Goal: Task Accomplishment & Management: Use online tool/utility

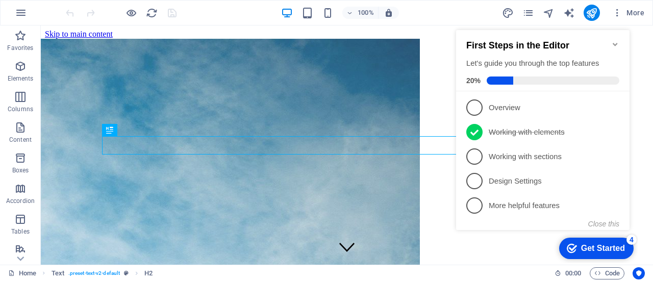
scroll to position [180, 0]
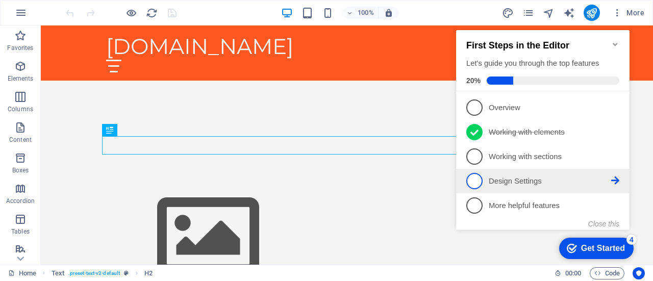
click at [529, 176] on p "Design Settings - incomplete" at bounding box center [550, 181] width 123 height 11
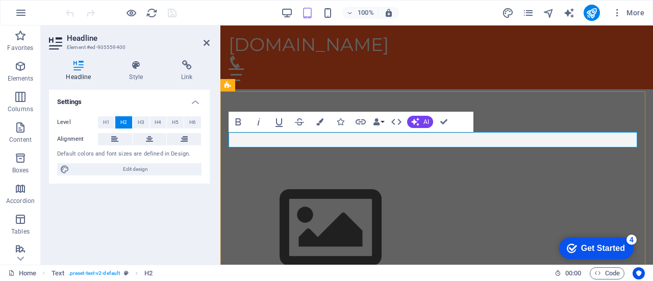
click at [256, 122] on icon "button" at bounding box center [259, 122] width 12 height 12
click at [239, 120] on icon "button" at bounding box center [238, 122] width 12 height 12
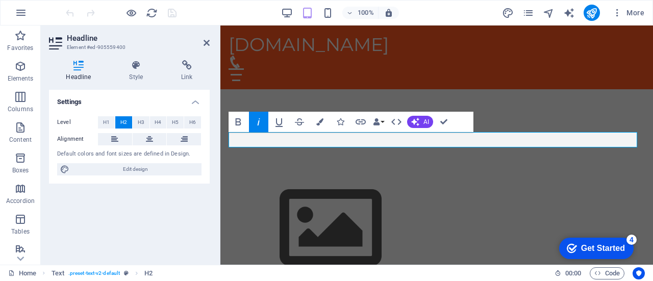
click at [260, 119] on icon "button" at bounding box center [259, 122] width 12 height 12
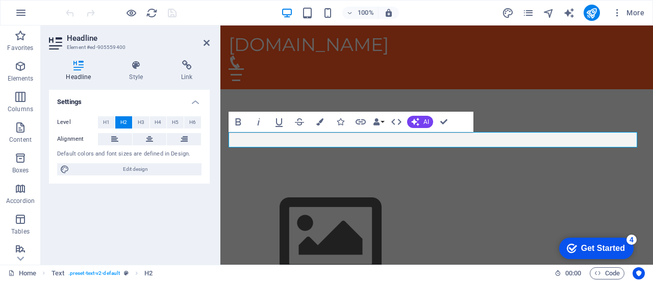
click at [206, 154] on div "Level H1 H2 H3 H4 H5 H6 Alignment Default colors and font sizes are defined in …" at bounding box center [129, 146] width 161 height 76
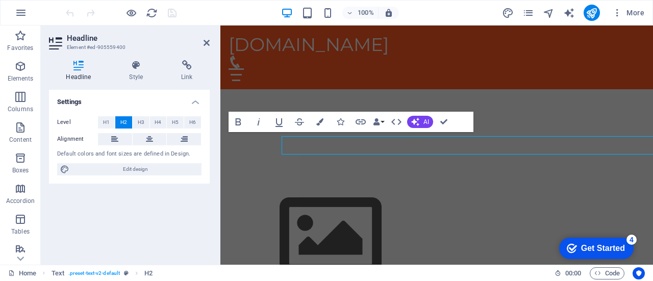
click at [165, 137] on button at bounding box center [150, 139] width 34 height 12
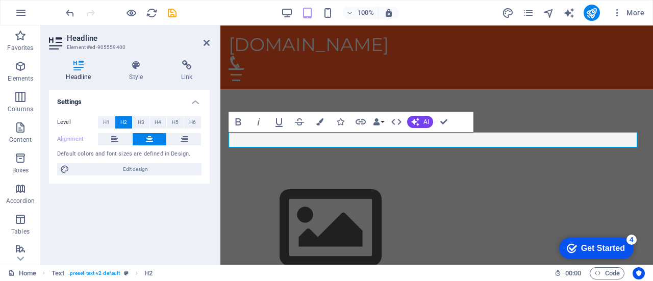
click at [165, 137] on button at bounding box center [150, 139] width 34 height 12
click at [121, 138] on button at bounding box center [115, 139] width 34 height 12
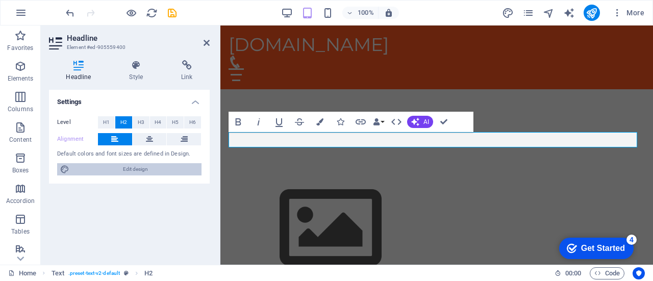
click at [136, 168] on span "Edit design" at bounding box center [135, 169] width 126 height 12
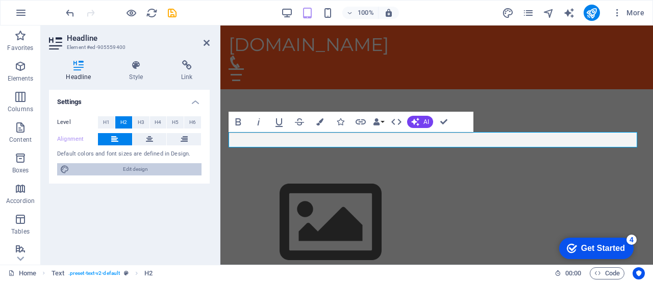
select select "px"
select select "200"
select select "px"
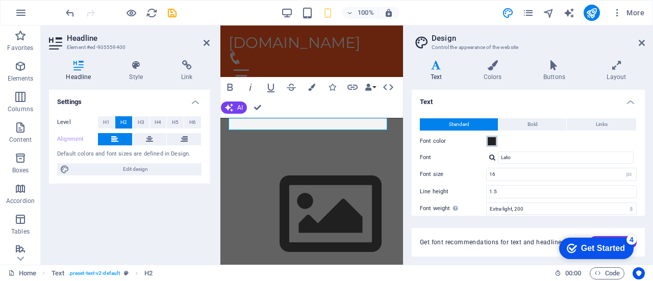
click at [489, 143] on span at bounding box center [492, 141] width 8 height 8
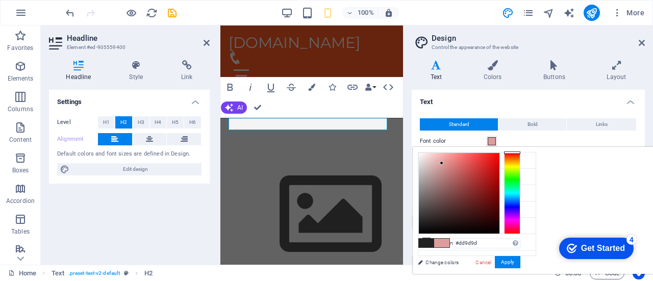
click at [500, 163] on div at bounding box center [459, 193] width 81 height 81
click at [444, 163] on div at bounding box center [442, 163] width 4 height 4
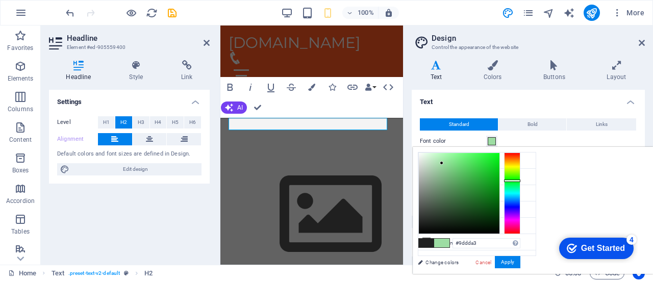
click at [521, 180] on div at bounding box center [512, 194] width 16 height 82
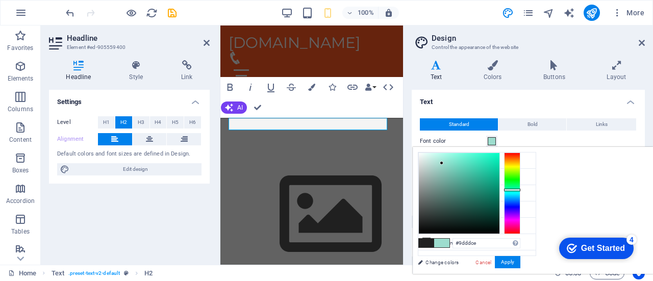
click at [521, 189] on div at bounding box center [512, 194] width 16 height 82
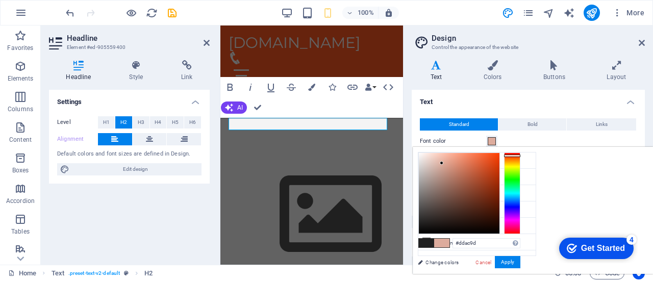
click at [521, 155] on div at bounding box center [512, 194] width 16 height 82
type input "#f1501c"
click at [500, 156] on div at bounding box center [459, 193] width 81 height 81
click at [516, 260] on link "Change colors" at bounding box center [472, 262] width 118 height 13
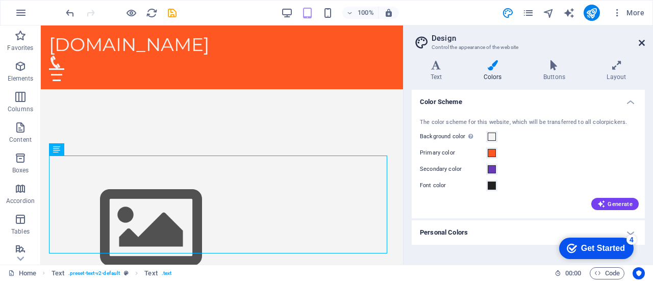
click at [640, 41] on icon at bounding box center [642, 43] width 6 height 8
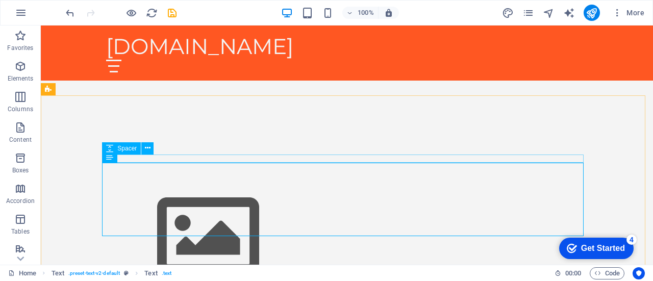
click at [155, 143] on div "Spacer" at bounding box center [131, 148] width 58 height 13
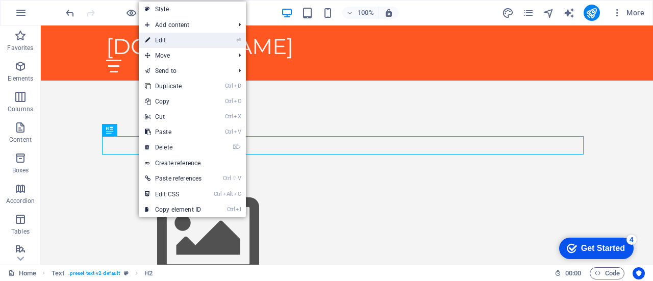
click at [181, 38] on link "⏎ Edit" at bounding box center [173, 40] width 69 height 15
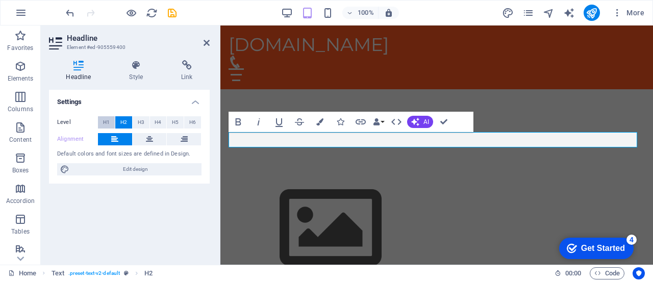
click at [110, 119] on button "H1" at bounding box center [106, 122] width 17 height 12
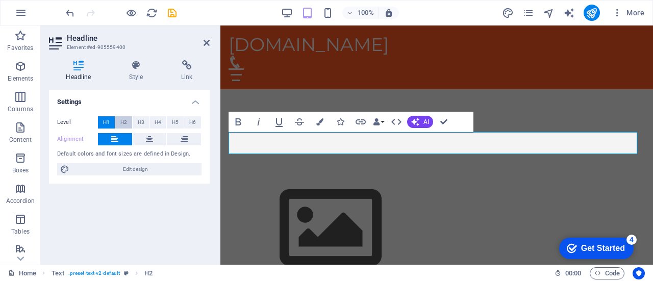
click at [116, 119] on button "H2" at bounding box center [123, 122] width 17 height 12
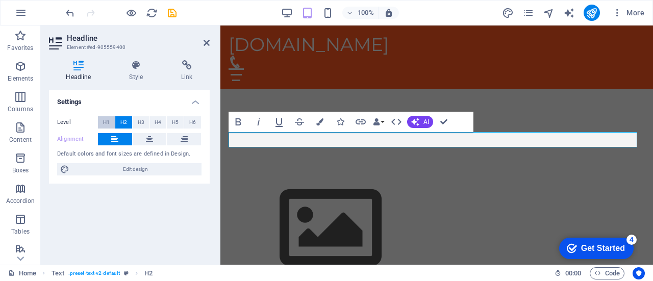
click at [111, 118] on button "H1" at bounding box center [106, 122] width 17 height 12
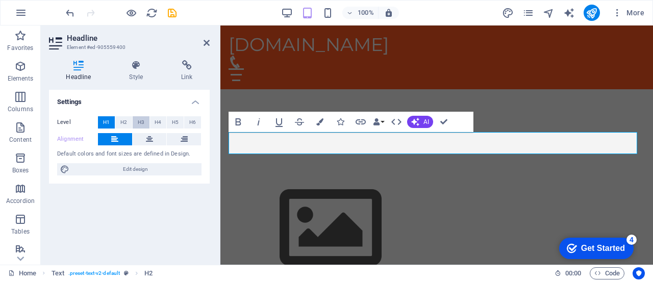
click at [141, 122] on span "H3" at bounding box center [141, 122] width 7 height 12
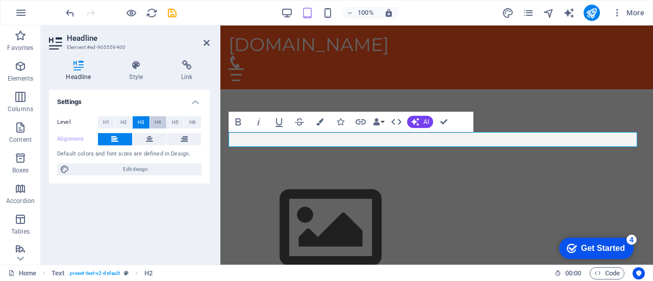
click at [156, 123] on span "H4" at bounding box center [158, 122] width 7 height 12
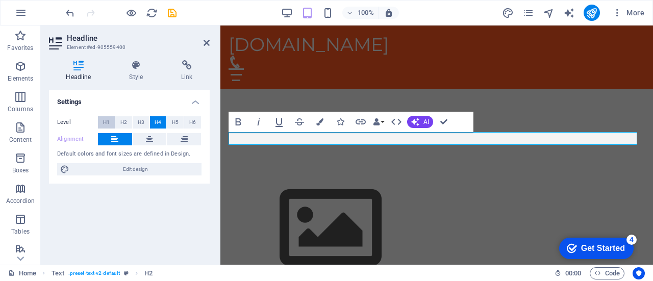
click at [107, 121] on span "H1" at bounding box center [106, 122] width 7 height 12
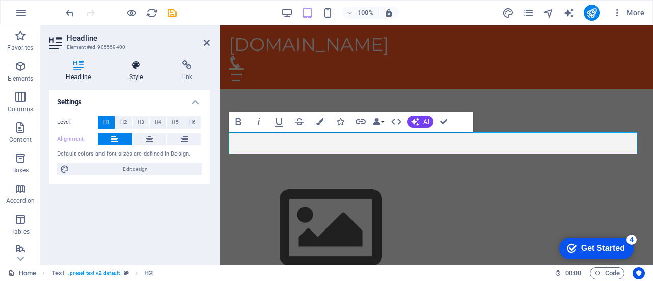
click at [134, 66] on icon at bounding box center [136, 65] width 48 height 10
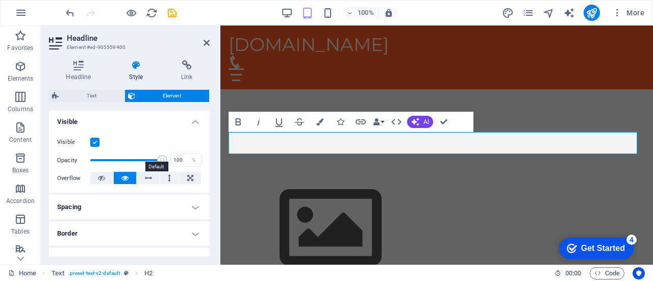
scroll to position [111, 0]
type input "100"
drag, startPoint x: 150, startPoint y: 160, endPoint x: 168, endPoint y: 171, distance: 20.8
click at [168, 171] on div "Visible Opacity 100 % Overflow" at bounding box center [129, 160] width 161 height 65
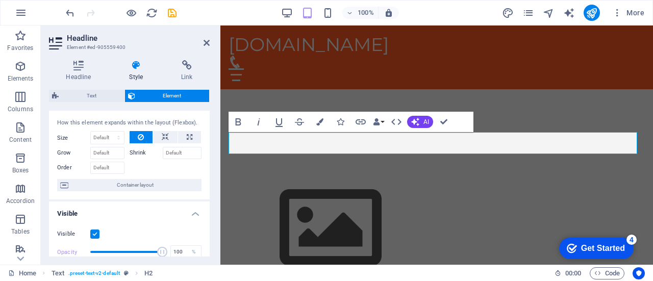
scroll to position [0, 0]
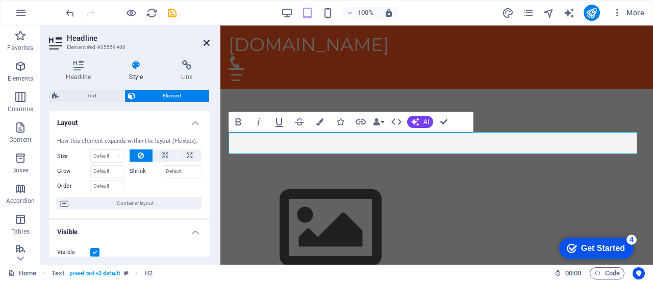
click at [205, 43] on icon at bounding box center [207, 43] width 6 height 8
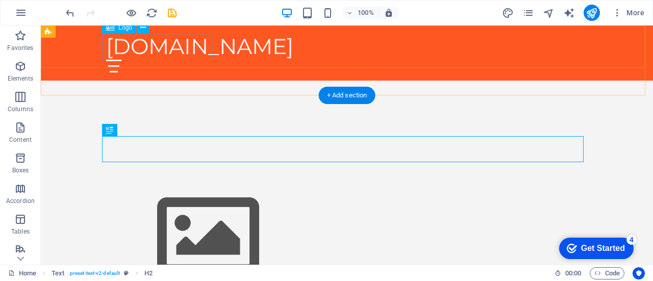
click at [168, 44] on div "[DOMAIN_NAME]" at bounding box center [347, 47] width 482 height 26
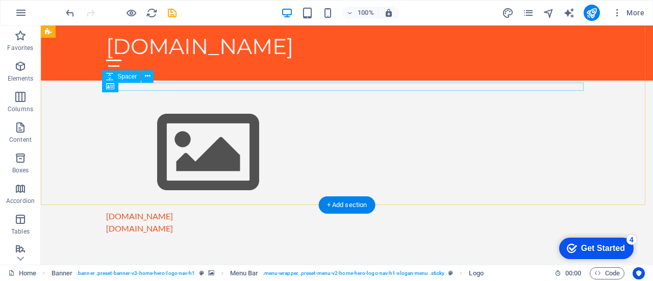
scroll to position [250, 0]
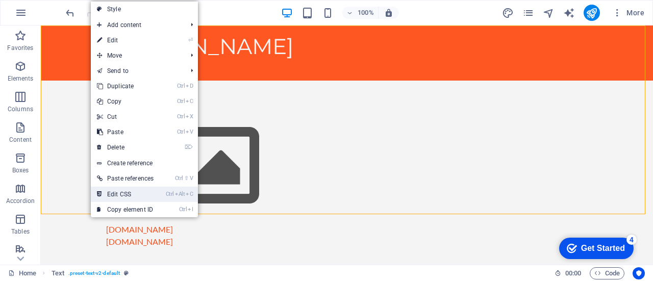
click at [125, 196] on link "Ctrl Alt C Edit CSS" at bounding box center [125, 194] width 69 height 15
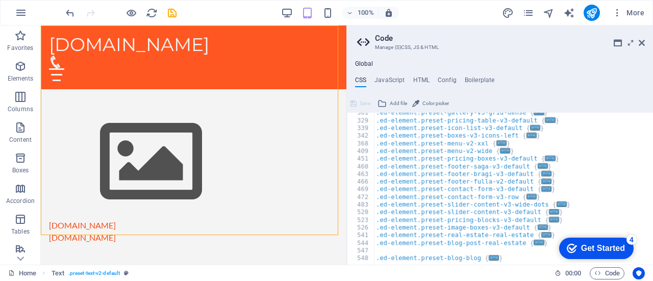
scroll to position [264, 0]
click at [470, 176] on div ".ed-element.preset-gallery-v3-grid-dense { ... } .ed-element.preset-pricing-tab…" at bounding box center [584, 189] width 420 height 160
type textarea ".ed-element.preset-footer-bragi-v3-default {"
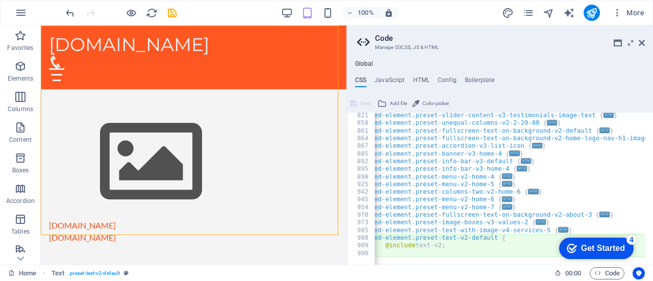
scroll to position [560, 0]
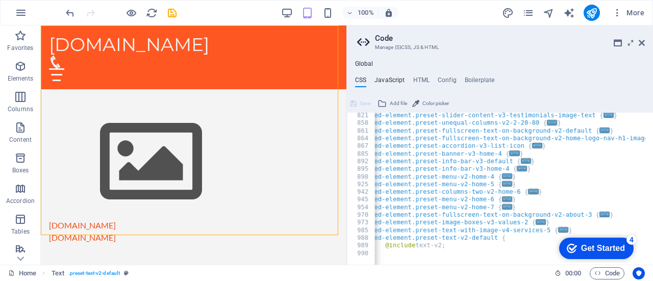
click at [390, 79] on h4 "JavaScript" at bounding box center [390, 82] width 30 height 11
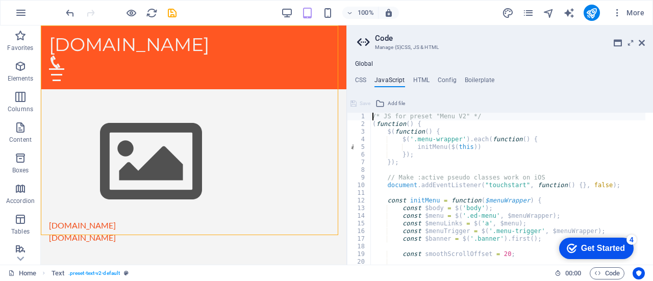
scroll to position [0, 0]
click at [434, 123] on div "/* JS for preset "Menu V2" */ ( function ( ) { $ ( function ( ) { $ ( '.menu-wr…" at bounding box center [605, 193] width 469 height 160
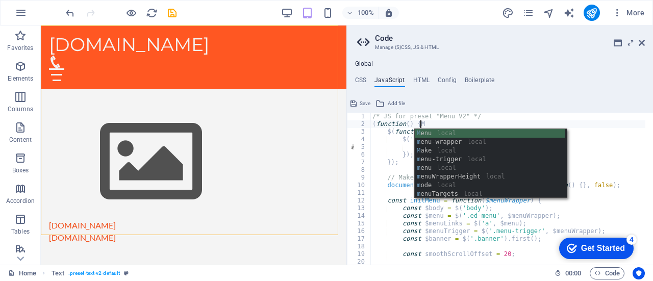
type textarea "(function() {"
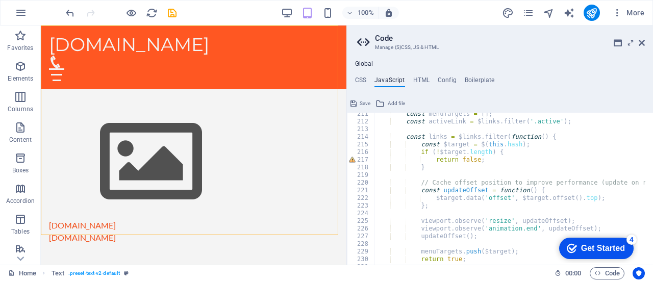
scroll to position [1611, 0]
click at [414, 77] on h4 "HTML" at bounding box center [422, 82] width 17 height 11
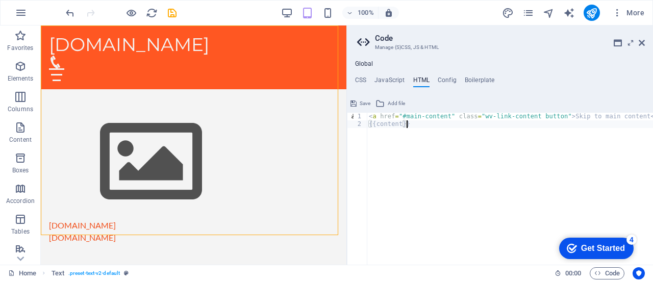
click at [426, 134] on div "< a href = "#main-content" class = "wv-link-content button" > Skip to main cont…" at bounding box center [510, 196] width 286 height 167
type textarea "{{content}}"
click at [387, 135] on div "< a href = "#main-content" class = "wv-link-content button" > Skip to main cont…" at bounding box center [510, 189] width 286 height 152
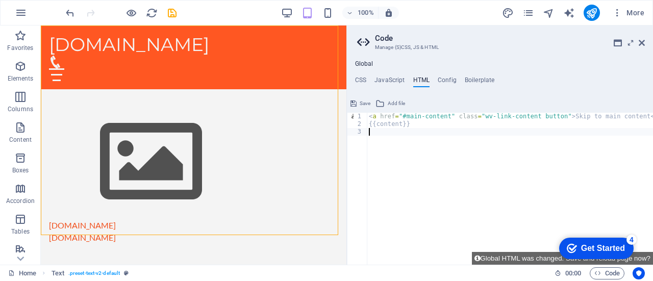
type textarea "{{content}}"
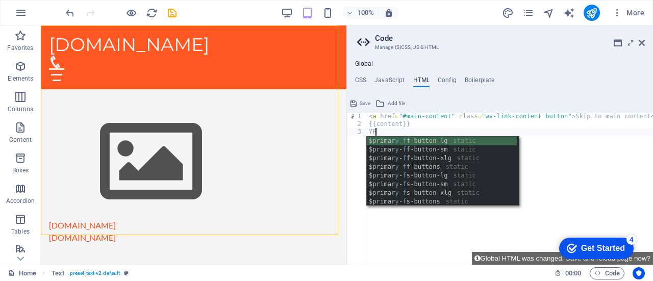
click at [427, 140] on div "$primar y - f f-button-lg static $primar y - f f-button-sm static $primar y - f…" at bounding box center [442, 180] width 151 height 87
type textarea "$primary-ff-button-lg"
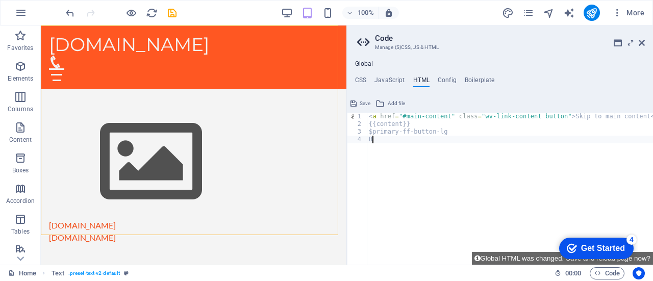
type textarea "B"
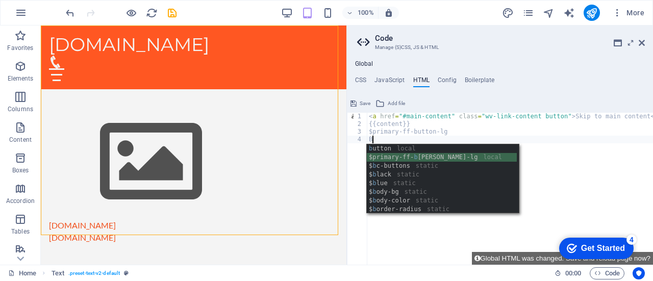
click at [435, 154] on div "b [PERSON_NAME] local $primary-ff- b [PERSON_NAME]-lg local $ b c-buttons stati…" at bounding box center [442, 187] width 151 height 87
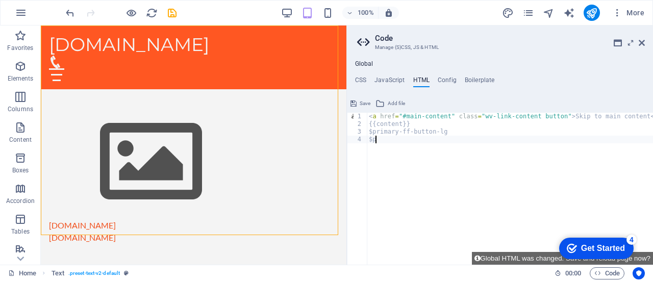
type textarea "$"
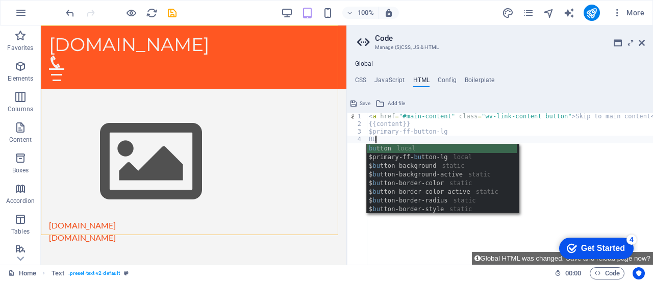
click at [426, 149] on div "bu tton local $primary-ff- bu tton-lg local $ bu tton-background static $ bu tt…" at bounding box center [442, 187] width 151 height 87
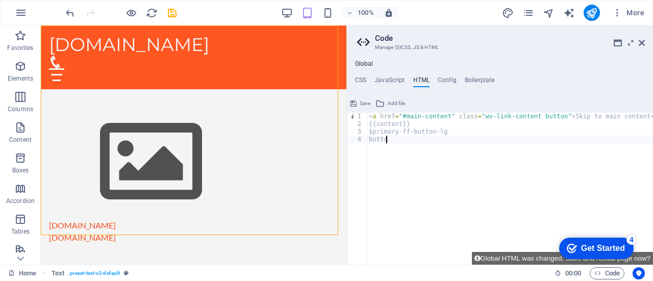
type textarea "b"
type textarea "$"
type textarea "{{content}}"
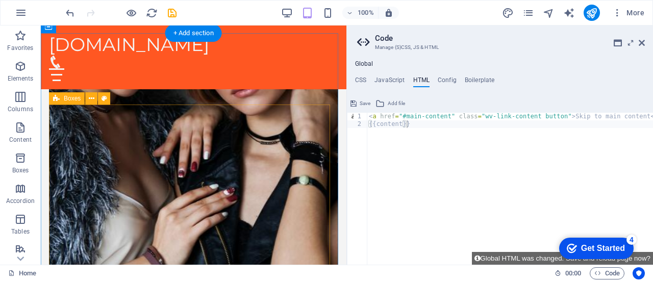
scroll to position [912, 0]
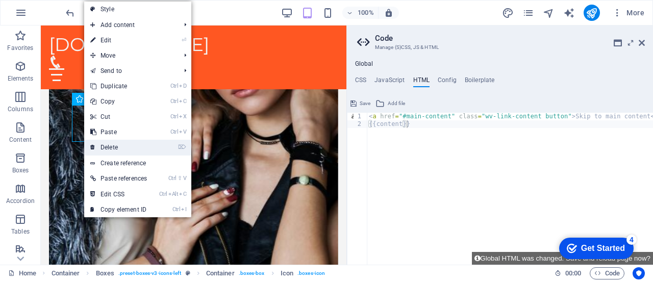
click at [105, 144] on link "⌦ Delete" at bounding box center [118, 147] width 69 height 15
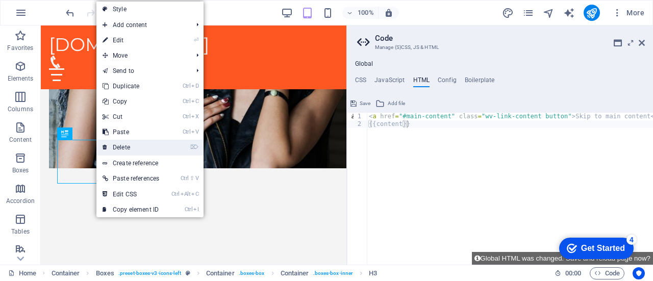
click at [131, 148] on link "⌦ Delete" at bounding box center [130, 147] width 69 height 15
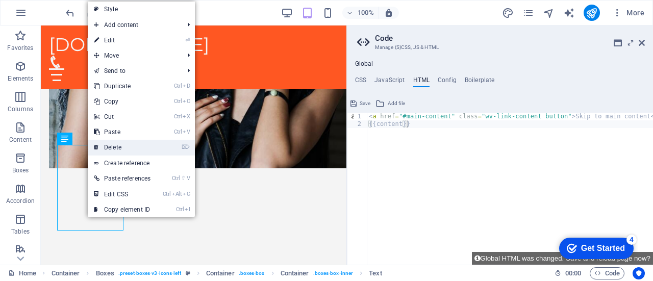
click at [112, 148] on link "⌦ Delete" at bounding box center [122, 147] width 69 height 15
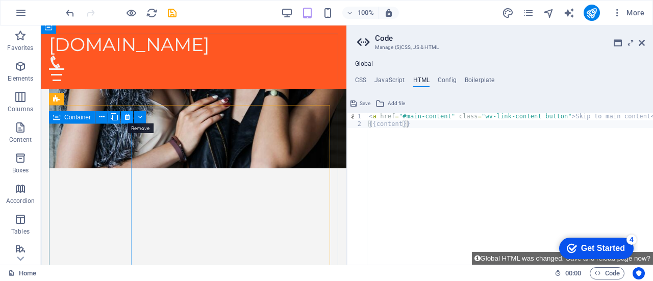
click at [126, 118] on icon at bounding box center [128, 117] width 6 height 11
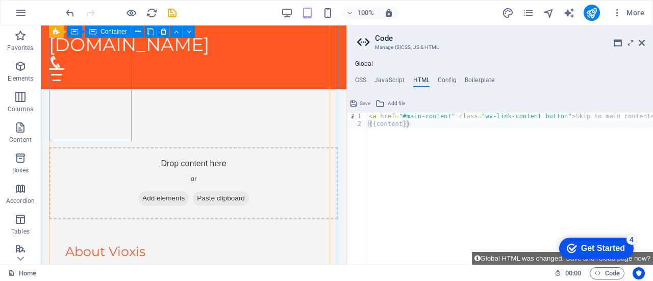
scroll to position [1087, 0]
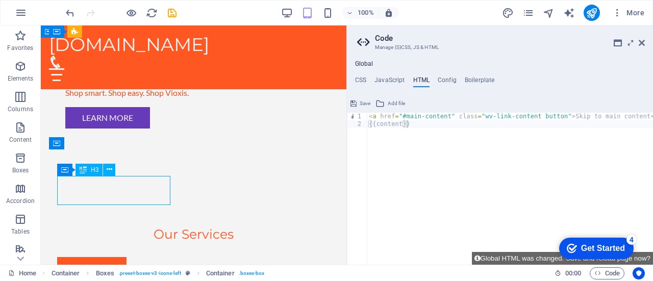
click at [78, 180] on div "H1 Text Text Spacer Menu Bar Banner Logo HTML Container Icon H2 Preset Containe…" at bounding box center [194, 145] width 306 height 239
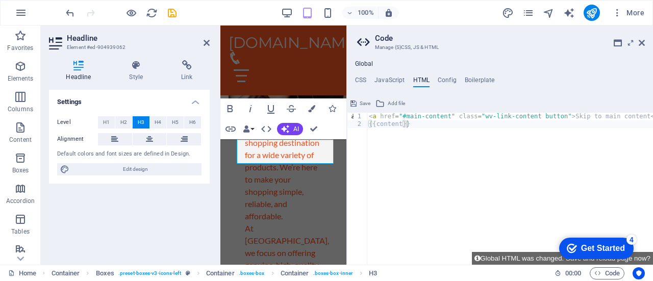
scroll to position [1768, 0]
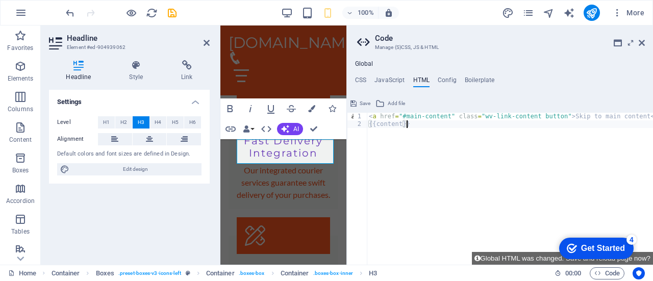
click at [383, 171] on div "< a href = "#main-content" class = "wv-link-content button" > Skip to main cont…" at bounding box center [510, 196] width 286 height 167
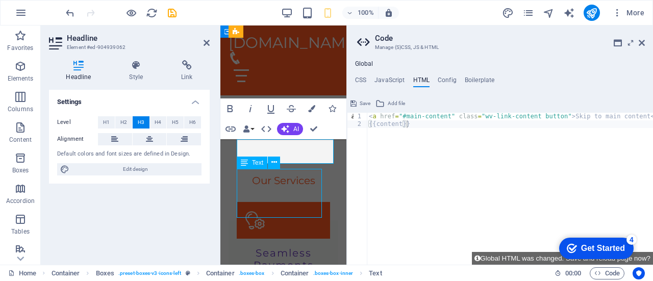
scroll to position [1183, 0]
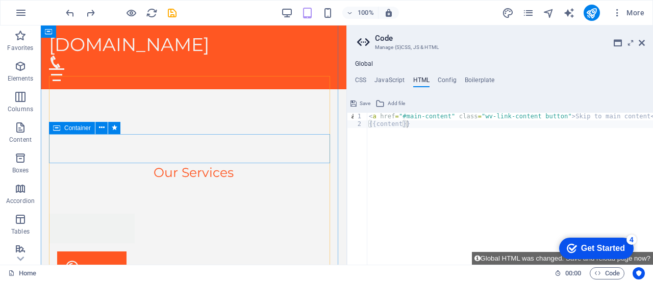
scroll to position [1413, 0]
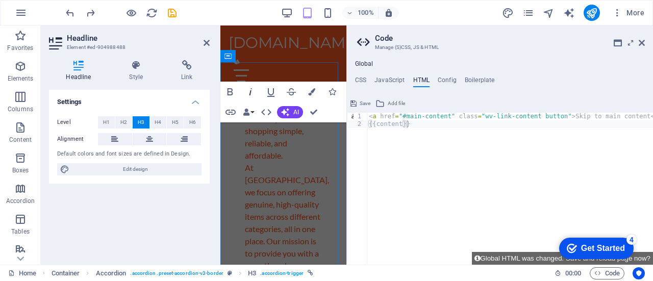
scroll to position [2177, 0]
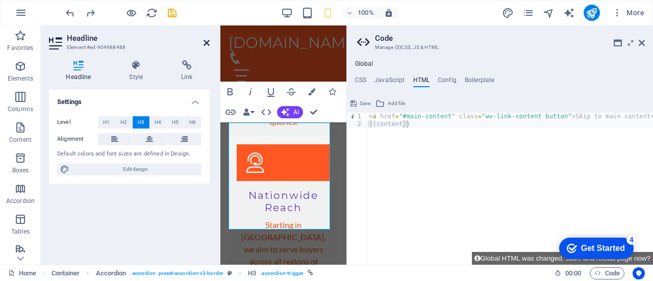
click at [208, 41] on icon at bounding box center [207, 43] width 6 height 8
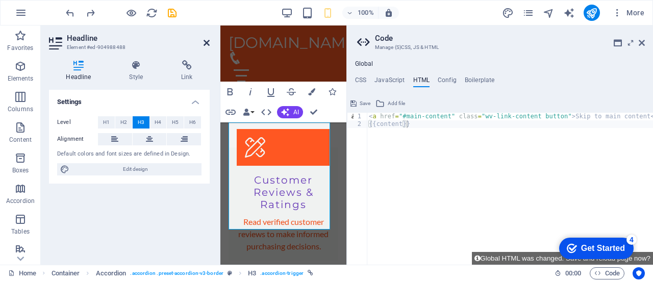
scroll to position [1378, 0]
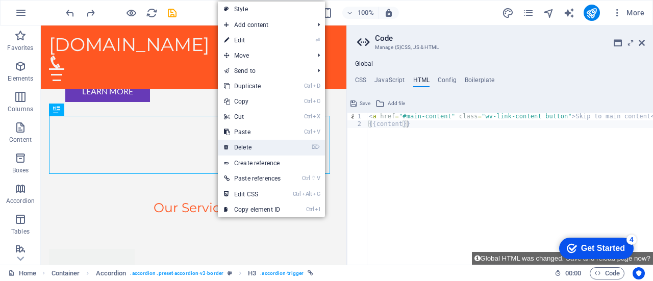
click at [238, 141] on link "⌦ Delete" at bounding box center [252, 147] width 69 height 15
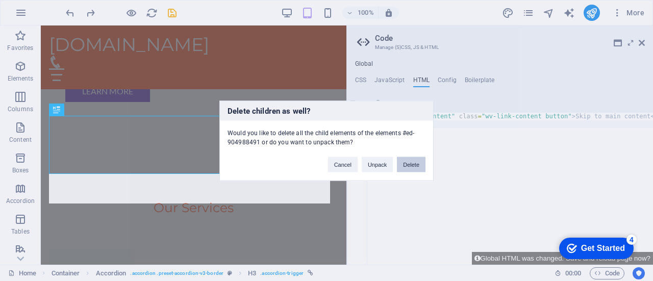
click at [410, 164] on button "Delete" at bounding box center [411, 164] width 29 height 15
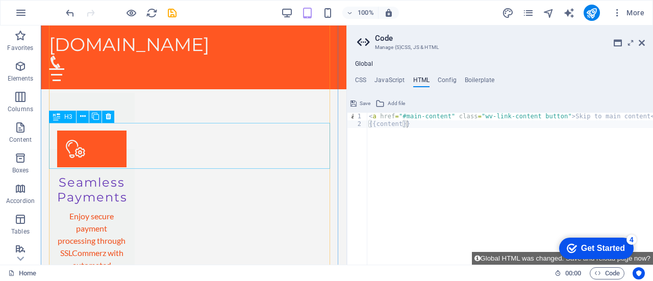
scroll to position [1570, 0]
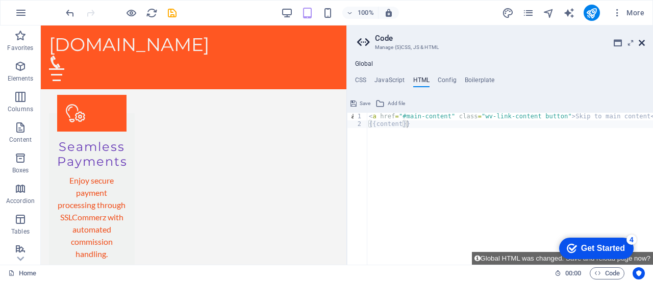
click at [643, 39] on icon at bounding box center [642, 43] width 6 height 8
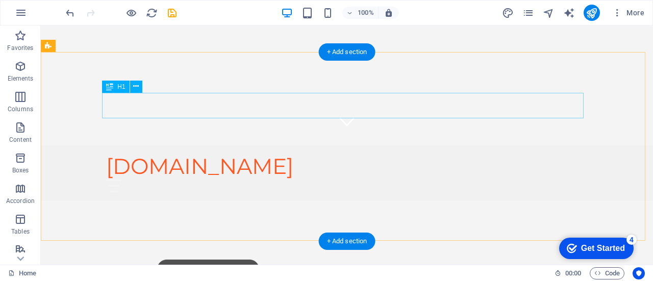
scroll to position [0, 0]
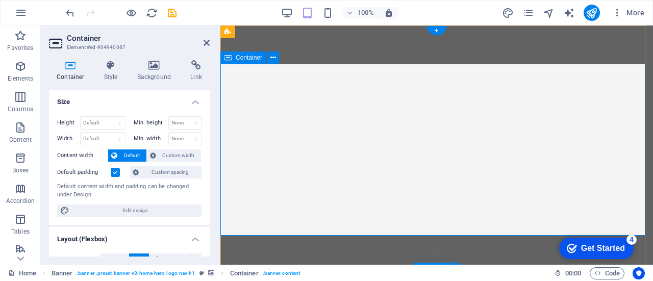
click at [165, 75] on h4 "Background" at bounding box center [157, 70] width 54 height 21
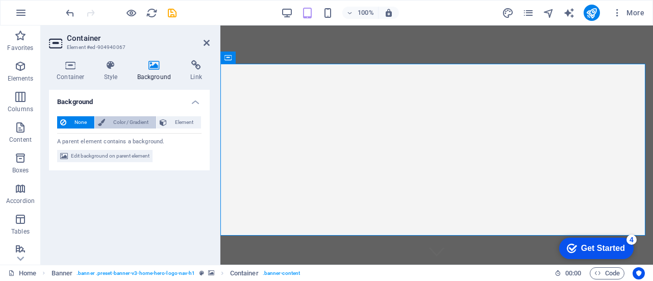
click at [133, 120] on span "Color / Gradient" at bounding box center [130, 122] width 45 height 12
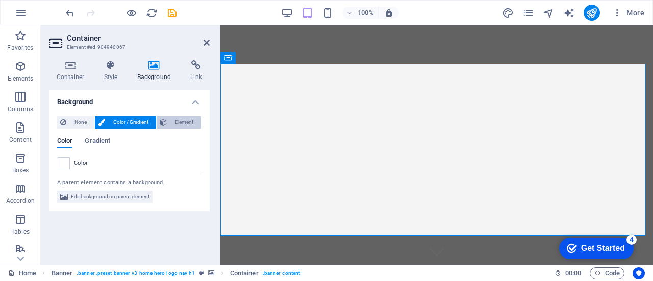
click at [169, 121] on button "Element" at bounding box center [179, 122] width 44 height 12
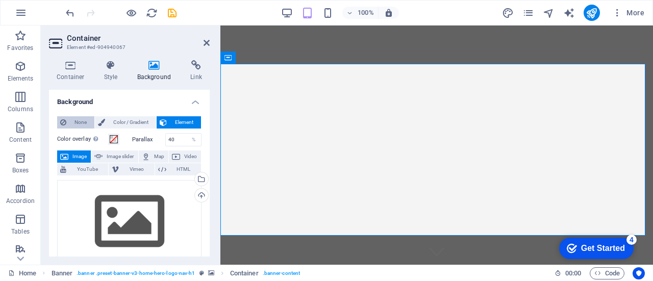
click at [83, 122] on span "None" at bounding box center [80, 122] width 22 height 12
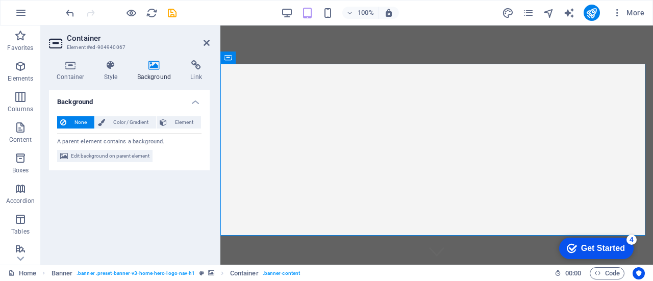
click at [159, 63] on icon at bounding box center [155, 65] width 50 height 10
click at [19, 127] on icon "button" at bounding box center [20, 127] width 12 height 12
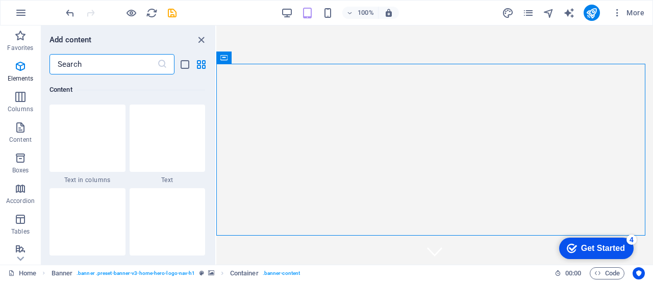
scroll to position [1786, 0]
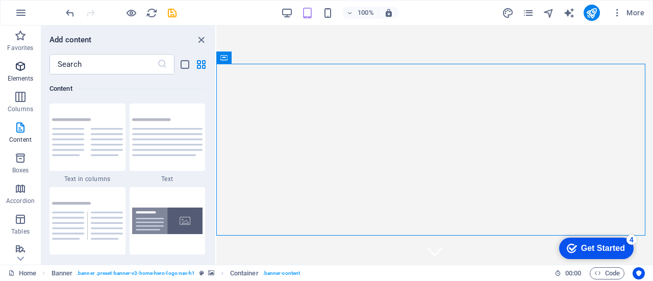
click at [14, 72] on icon "button" at bounding box center [20, 66] width 12 height 12
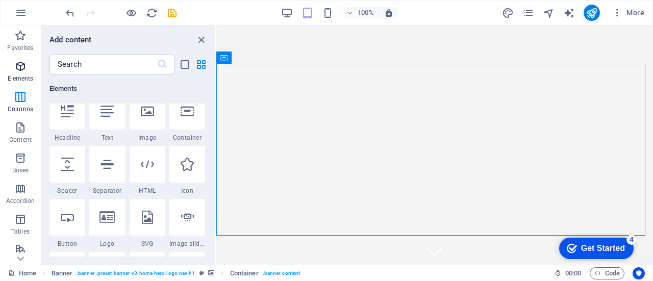
scroll to position [109, 0]
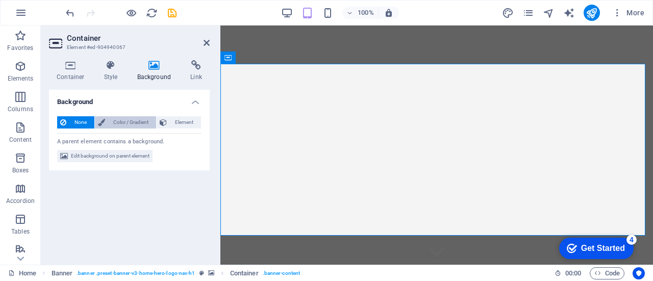
click at [129, 121] on span "Color / Gradient" at bounding box center [130, 122] width 45 height 12
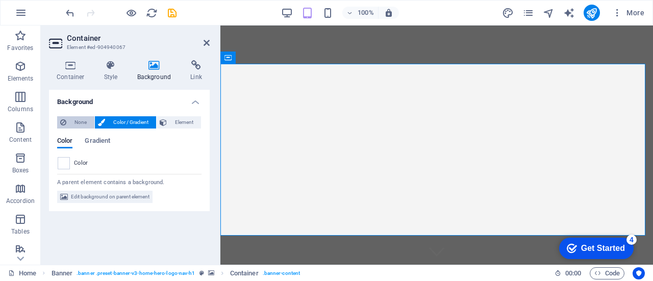
click at [79, 120] on span "None" at bounding box center [80, 122] width 22 height 12
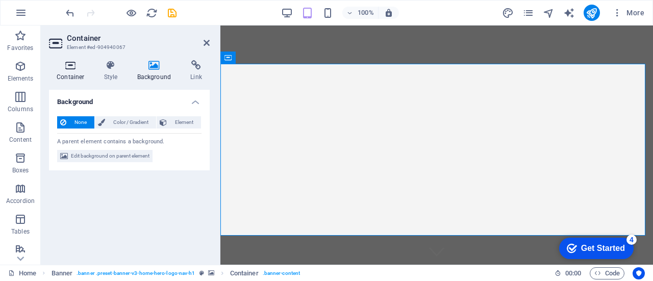
click at [72, 66] on icon at bounding box center [70, 65] width 43 height 10
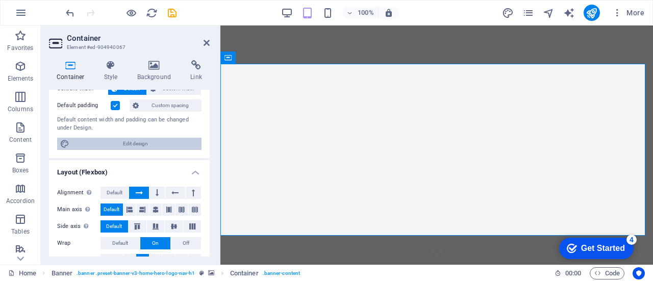
scroll to position [66, 0]
click at [148, 141] on span "Edit design" at bounding box center [135, 145] width 126 height 12
select select "rem"
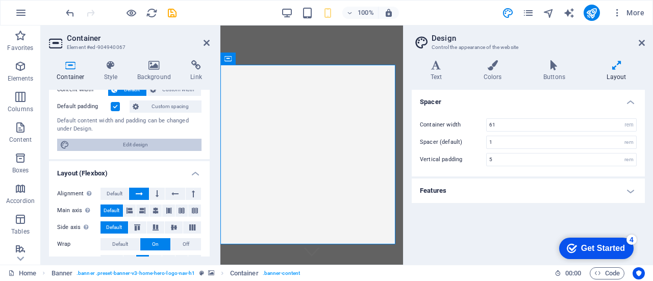
click at [148, 141] on span "Edit design" at bounding box center [135, 145] width 126 height 12
type input "4"
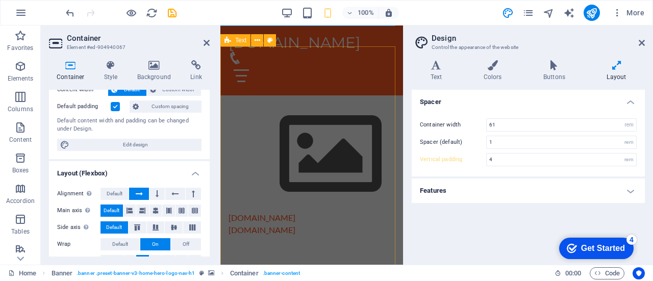
scroll to position [244, 0]
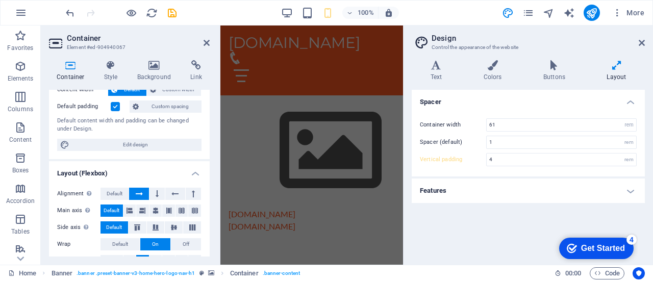
click at [616, 70] on icon at bounding box center [617, 65] width 57 height 10
click at [641, 37] on h2 "Design" at bounding box center [538, 38] width 213 height 9
click at [642, 42] on icon at bounding box center [642, 43] width 6 height 8
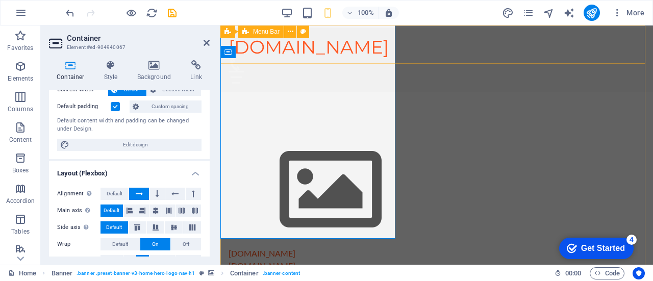
scroll to position [6, 0]
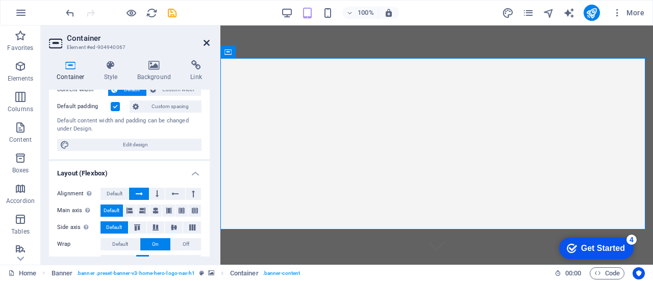
click at [208, 43] on icon at bounding box center [207, 43] width 6 height 8
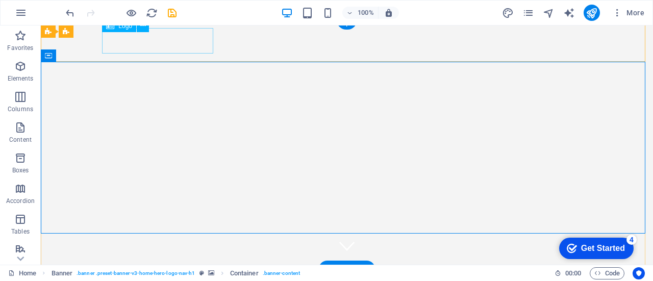
scroll to position [0, 0]
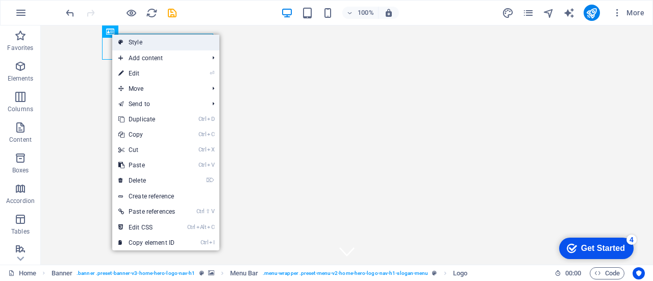
click at [137, 42] on link "Style" at bounding box center [165, 42] width 107 height 15
select select "rem"
select select "preset-menu-v2-home-hero-logo-nav-h1-slogan-menu"
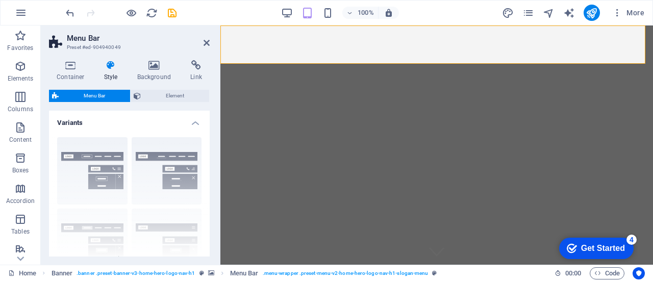
click at [158, 155] on div "Border Centered Default Fixed Loki Trigger Wide XXL" at bounding box center [129, 205] width 161 height 153
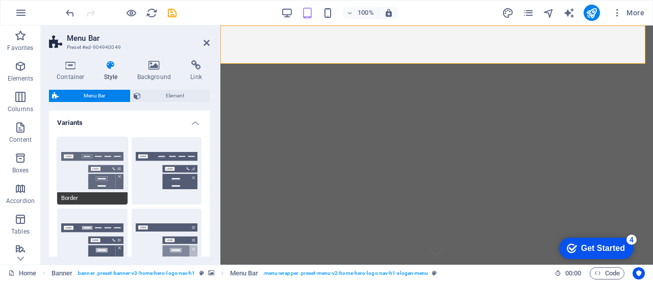
click at [110, 162] on button "Border" at bounding box center [92, 170] width 70 height 67
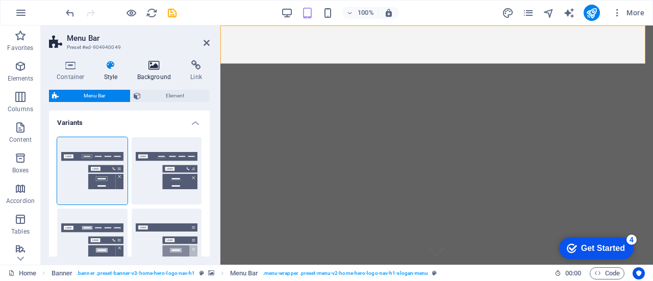
click at [154, 68] on icon at bounding box center [155, 65] width 50 height 10
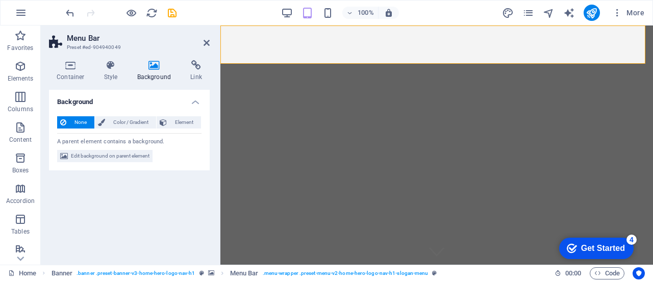
click at [211, 41] on aside "Menu Bar Preset #ed-904940049 Container Style Background Link Size Height Defau…" at bounding box center [131, 145] width 180 height 239
click at [207, 41] on icon at bounding box center [207, 43] width 6 height 8
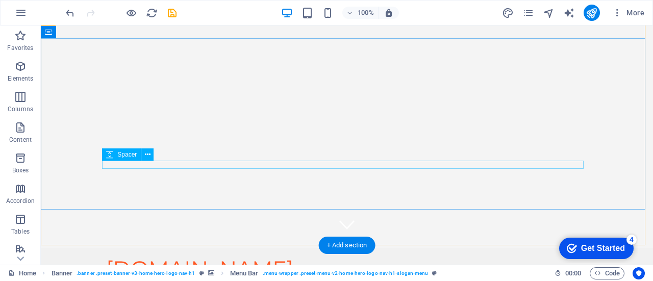
scroll to position [33, 0]
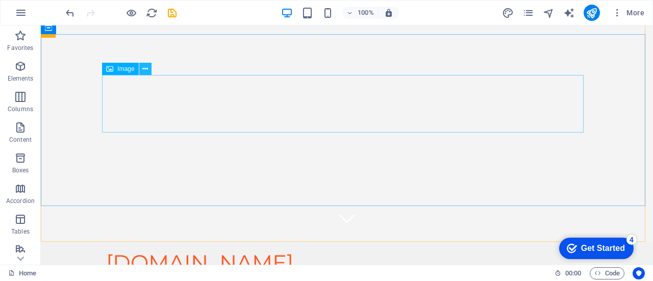
click at [145, 71] on icon at bounding box center [145, 69] width 6 height 11
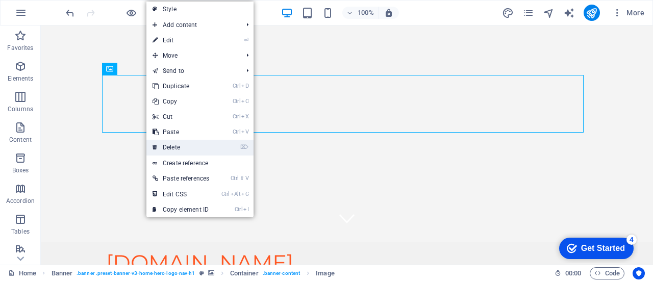
click at [175, 143] on link "⌦ Delete" at bounding box center [181, 147] width 69 height 15
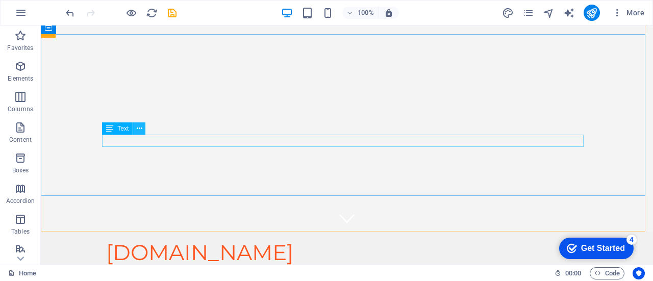
click at [141, 129] on icon at bounding box center [140, 129] width 6 height 11
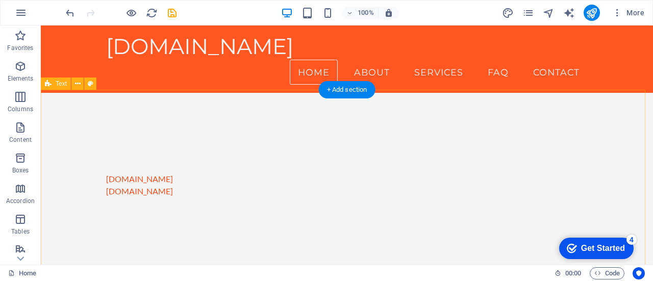
scroll to position [210, 0]
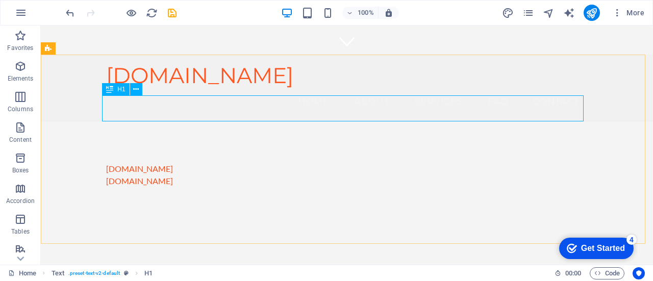
click at [119, 88] on span "H1" at bounding box center [121, 89] width 8 height 6
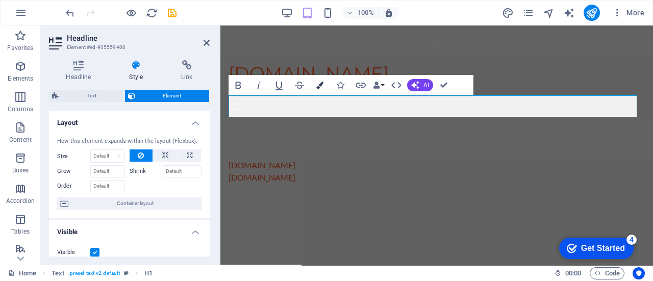
click at [322, 86] on icon "button" at bounding box center [320, 85] width 7 height 7
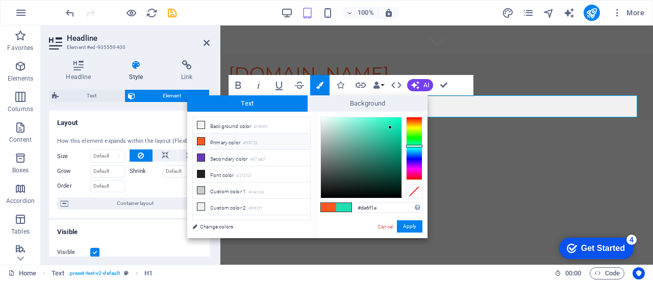
click at [414, 121] on div at bounding box center [414, 148] width 16 height 63
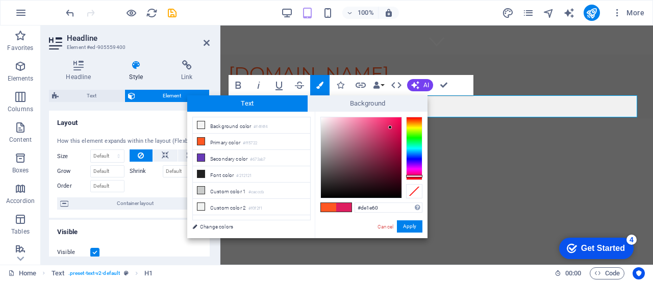
drag, startPoint x: 412, startPoint y: 170, endPoint x: 414, endPoint y: 176, distance: 6.2
click at [414, 176] on div at bounding box center [414, 148] width 16 height 63
click at [414, 176] on div at bounding box center [414, 176] width 16 height 3
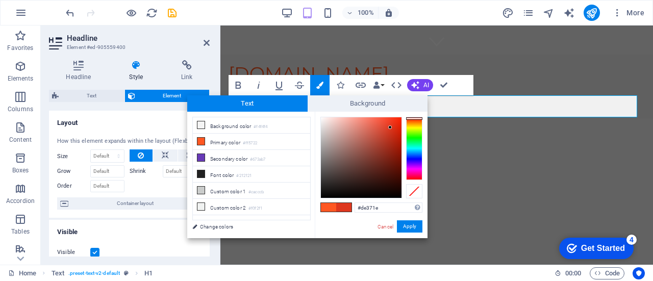
click at [412, 118] on div at bounding box center [414, 148] width 16 height 63
type input "#ee3418"
click at [393, 123] on div at bounding box center [361, 157] width 81 height 81
click at [409, 221] on button "Apply" at bounding box center [410, 227] width 26 height 12
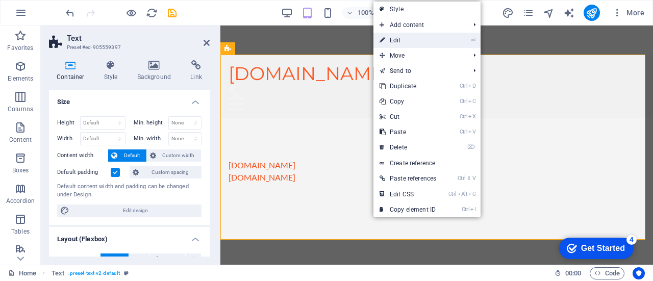
click at [406, 42] on link "⏎ Edit" at bounding box center [408, 40] width 69 height 15
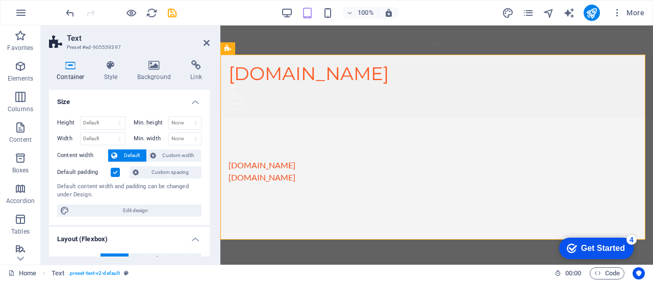
click at [204, 37] on h2 "Text" at bounding box center [138, 38] width 143 height 9
click at [208, 44] on icon at bounding box center [207, 43] width 6 height 8
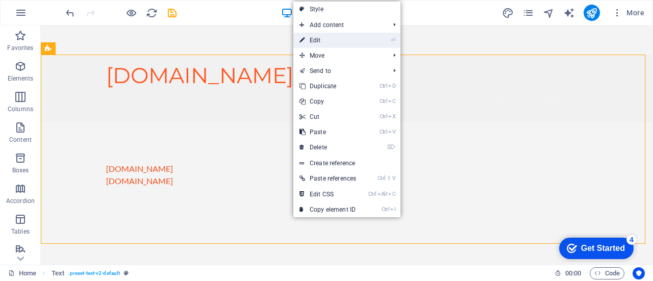
click at [324, 41] on link "⏎ Edit" at bounding box center [328, 40] width 69 height 15
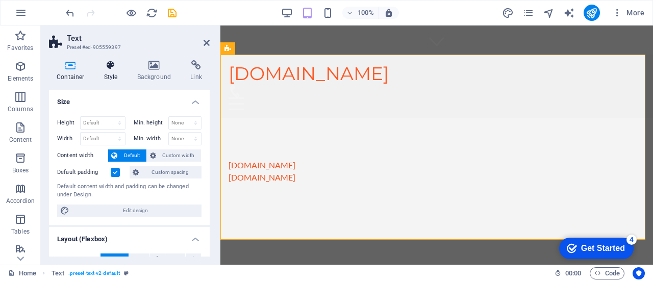
click at [111, 68] on icon at bounding box center [110, 65] width 29 height 10
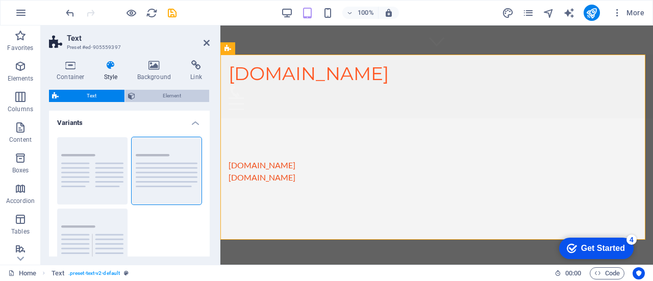
click at [176, 95] on span "Element" at bounding box center [172, 96] width 68 height 12
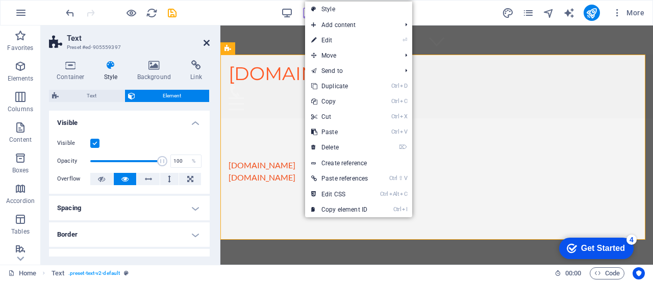
click at [207, 39] on icon at bounding box center [207, 43] width 6 height 8
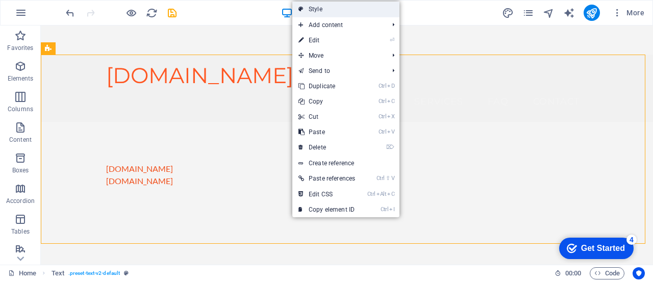
click at [320, 10] on link "Style" at bounding box center [346, 9] width 107 height 15
select select "preset-text-v2-default"
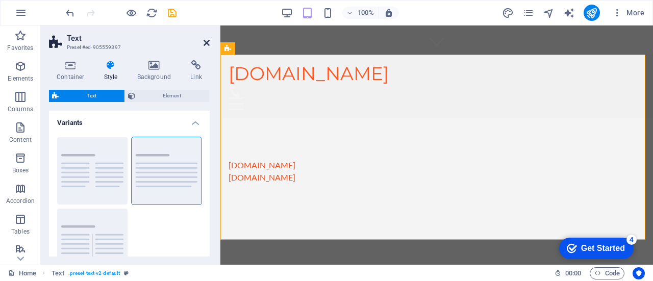
click at [207, 41] on icon at bounding box center [207, 43] width 6 height 8
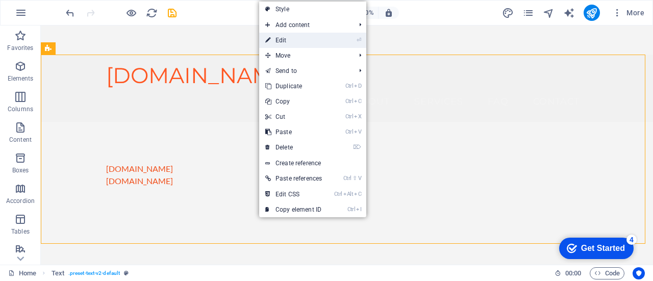
click at [286, 39] on link "⏎ Edit" at bounding box center [293, 40] width 69 height 15
select select "preset-text-v2-default"
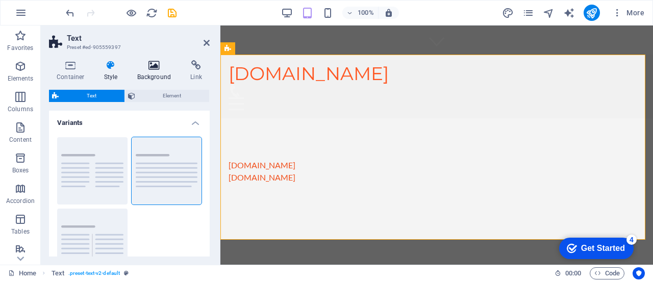
click at [145, 65] on icon at bounding box center [155, 65] width 50 height 10
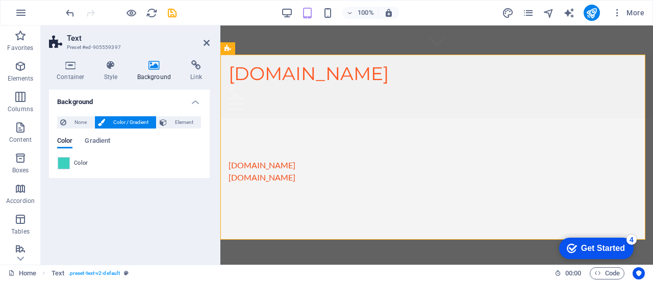
click at [139, 123] on span "Color / Gradient" at bounding box center [130, 122] width 45 height 12
click at [64, 162] on span at bounding box center [63, 163] width 11 height 11
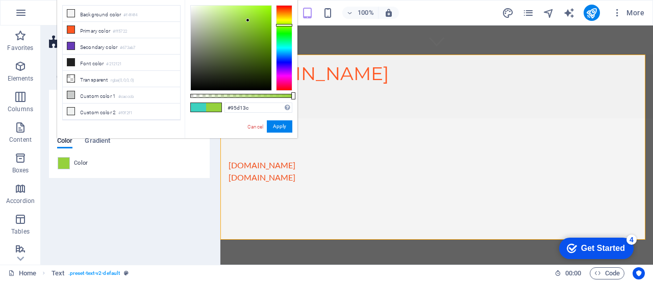
click at [283, 25] on div at bounding box center [284, 48] width 16 height 86
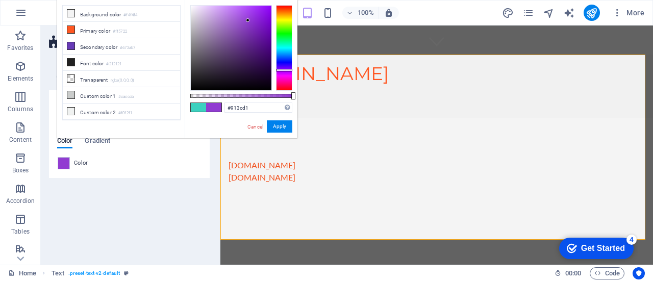
click at [284, 70] on div at bounding box center [284, 48] width 16 height 86
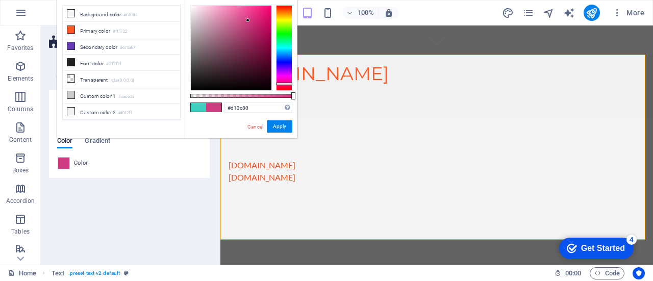
click at [284, 84] on div at bounding box center [284, 48] width 16 height 86
click at [285, 55] on div at bounding box center [284, 48] width 16 height 86
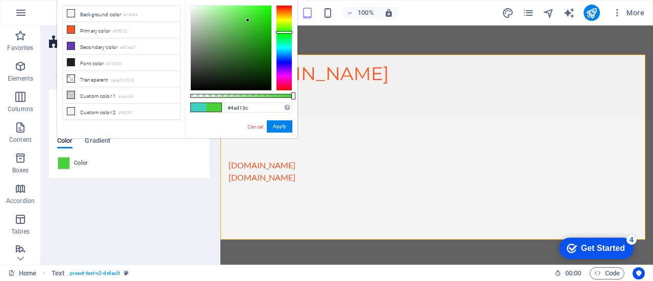
click at [286, 32] on div at bounding box center [284, 48] width 16 height 86
click at [285, 86] on div at bounding box center [284, 48] width 16 height 86
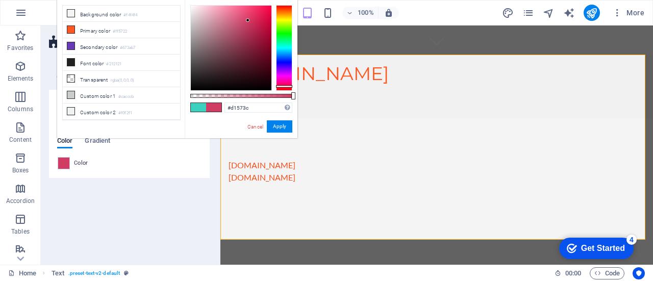
click at [287, 8] on div at bounding box center [284, 48] width 16 height 86
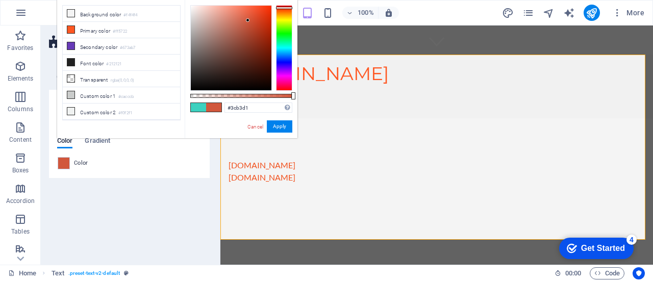
click at [276, 51] on div at bounding box center [284, 48] width 16 height 86
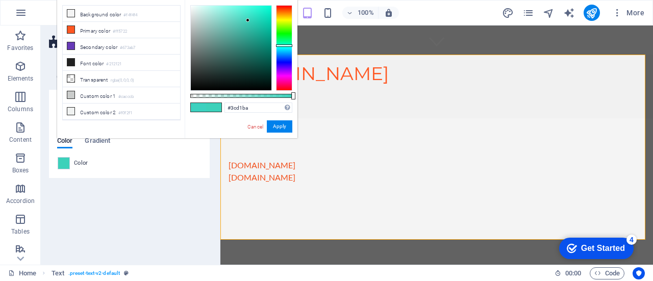
click at [278, 45] on div at bounding box center [284, 48] width 16 height 86
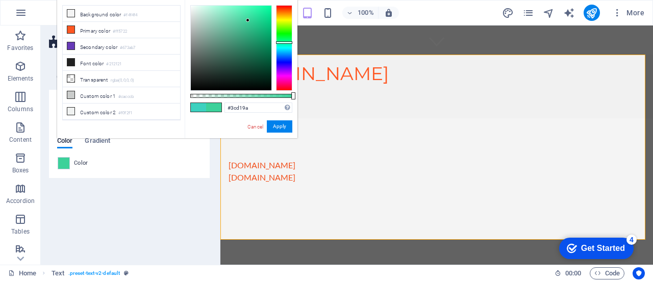
click at [279, 42] on div at bounding box center [284, 48] width 16 height 86
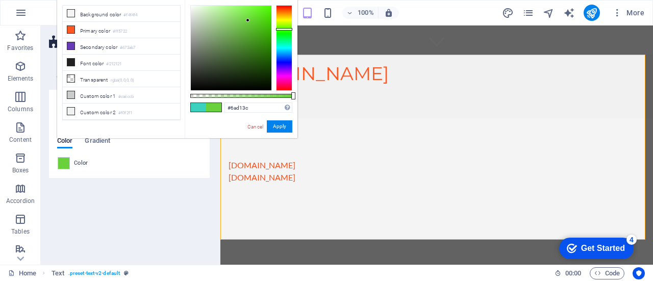
click at [282, 29] on div at bounding box center [284, 48] width 16 height 86
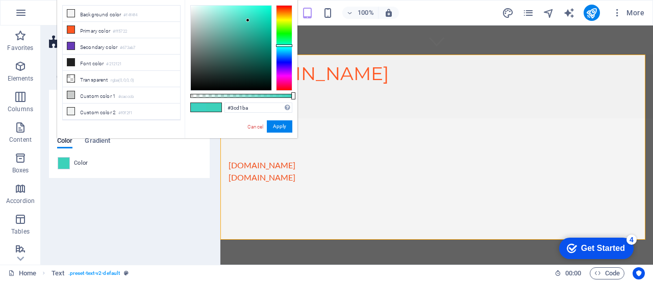
click at [282, 45] on div at bounding box center [284, 48] width 16 height 86
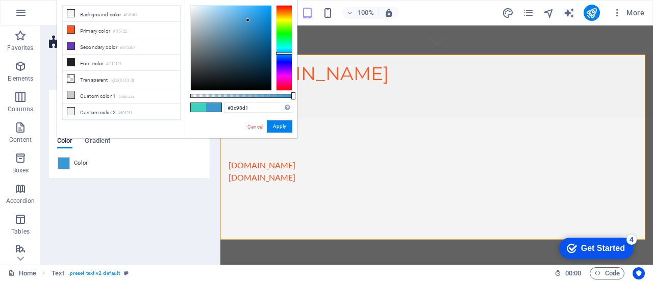
click at [283, 53] on div at bounding box center [284, 48] width 16 height 86
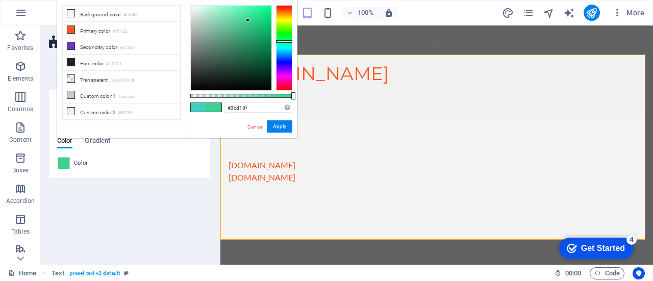
click at [285, 41] on div at bounding box center [284, 48] width 16 height 86
click at [285, 45] on div at bounding box center [284, 48] width 16 height 86
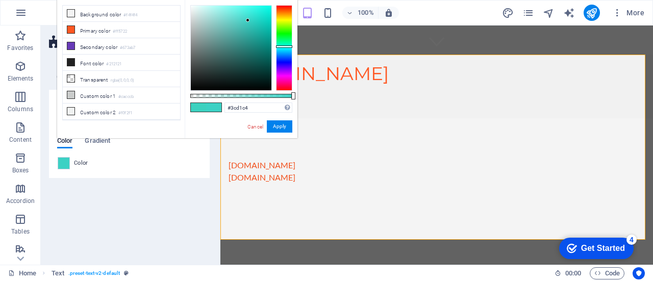
click at [285, 46] on div at bounding box center [284, 48] width 16 height 86
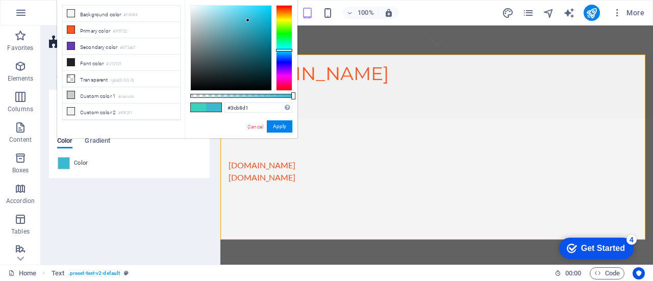
click at [285, 50] on div at bounding box center [284, 48] width 16 height 86
click at [285, 51] on div at bounding box center [284, 51] width 16 height 3
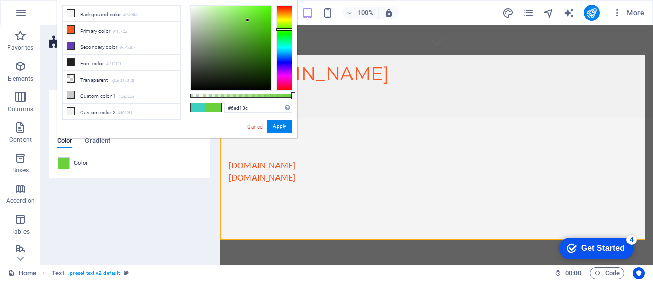
click at [286, 29] on div at bounding box center [284, 48] width 16 height 86
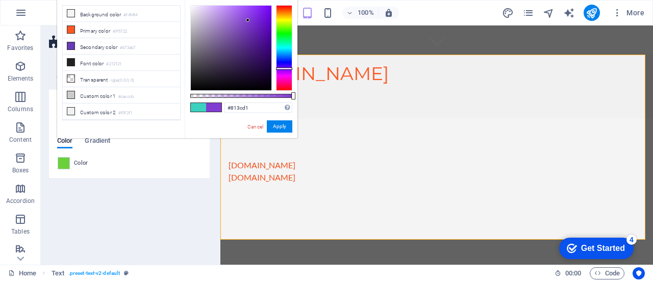
click at [286, 68] on div at bounding box center [284, 48] width 16 height 86
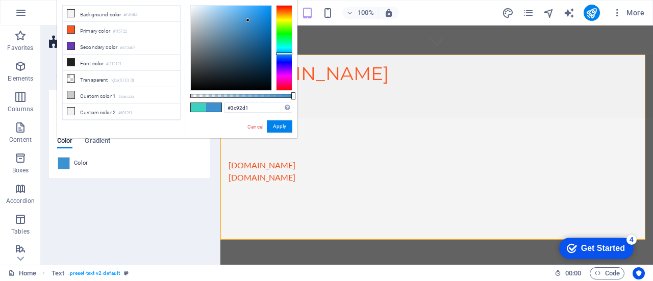
click at [283, 54] on div at bounding box center [284, 48] width 16 height 86
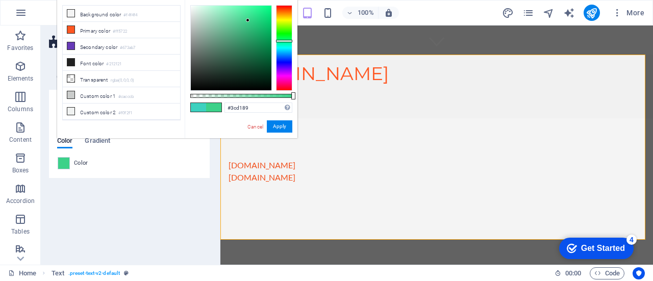
click at [284, 41] on div at bounding box center [284, 48] width 16 height 86
type input "#3cd1c4"
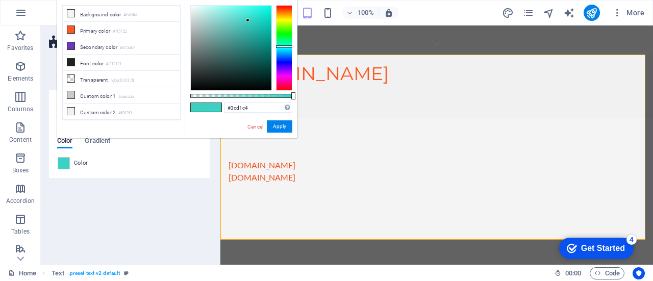
click at [284, 46] on div at bounding box center [284, 48] width 16 height 86
click at [285, 123] on button "Apply" at bounding box center [280, 126] width 26 height 12
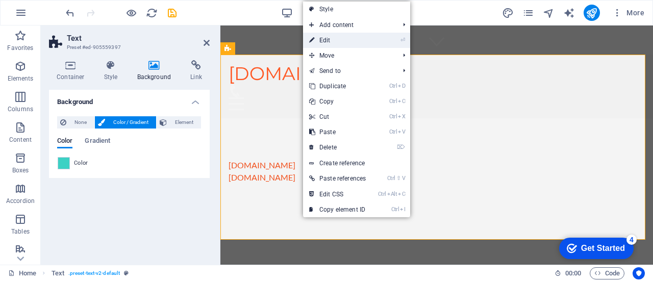
click at [331, 46] on link "⏎ Edit" at bounding box center [337, 40] width 69 height 15
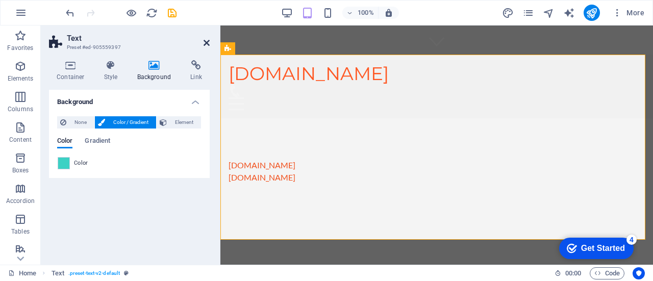
click at [207, 39] on icon at bounding box center [207, 43] width 6 height 8
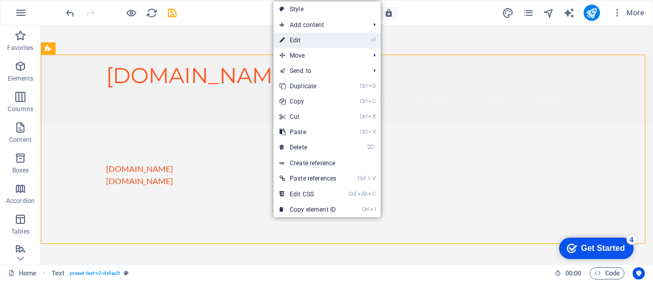
click at [295, 44] on link "⏎ Edit" at bounding box center [308, 40] width 69 height 15
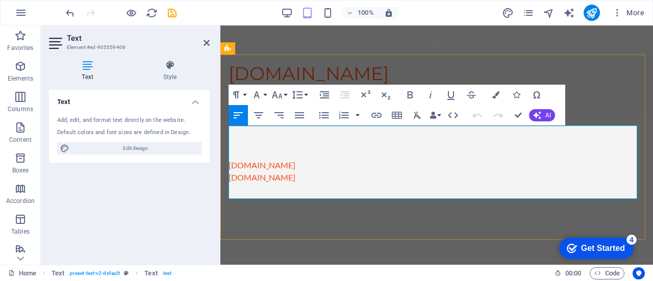
drag, startPoint x: 307, startPoint y: 144, endPoint x: 442, endPoint y: 133, distance: 135.7
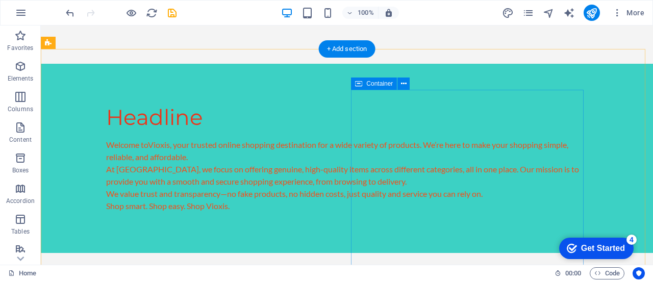
scroll to position [437, 0]
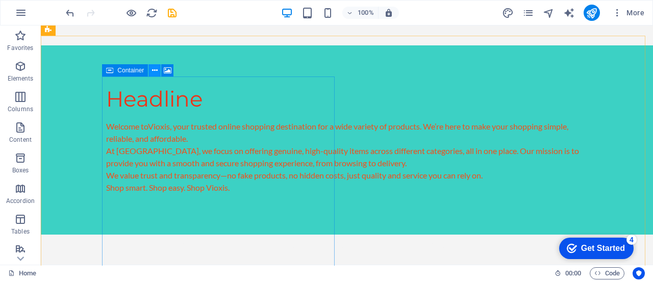
click at [155, 69] on icon at bounding box center [155, 70] width 6 height 11
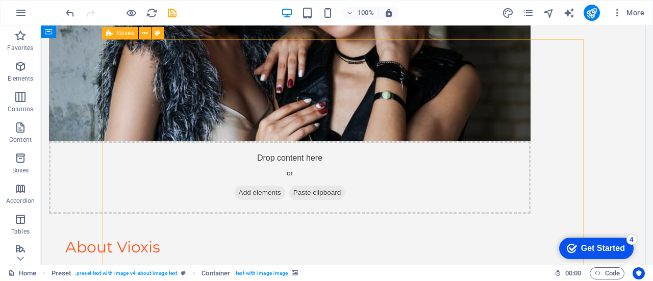
scroll to position [813, 0]
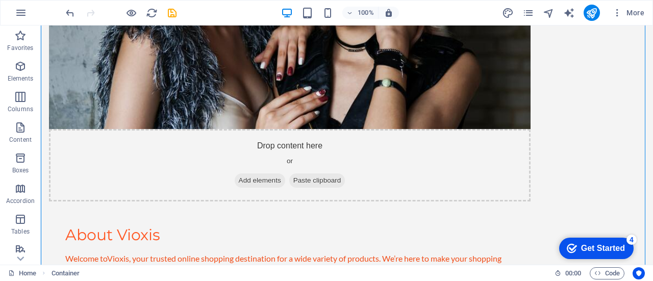
drag, startPoint x: 358, startPoint y: 69, endPoint x: 320, endPoint y: 88, distance: 42.9
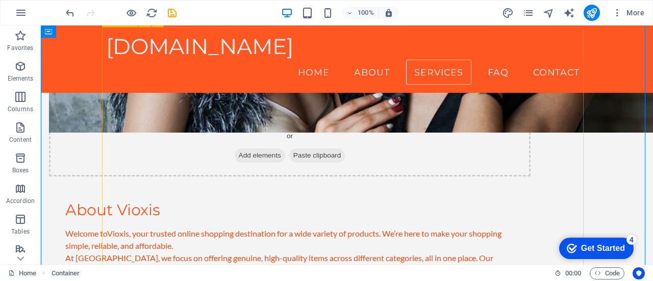
scroll to position [761, 0]
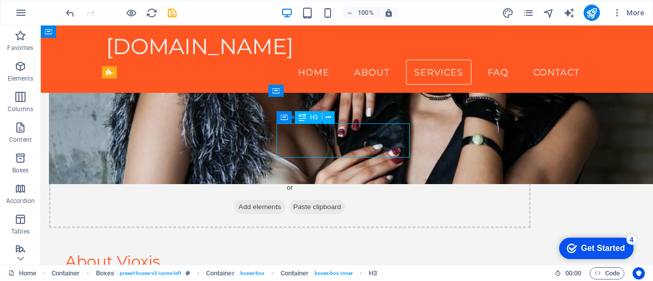
drag, startPoint x: 363, startPoint y: 144, endPoint x: 328, endPoint y: 147, distance: 35.9
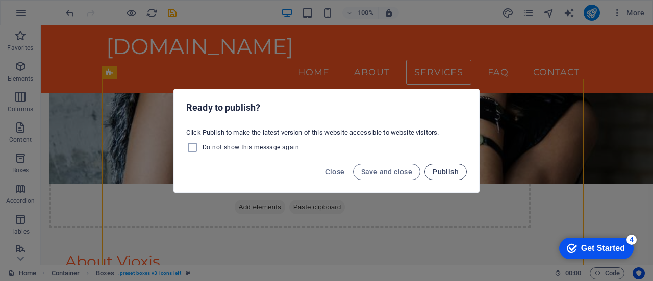
click at [450, 168] on span "Publish" at bounding box center [446, 172] width 26 height 8
